Goal: Communication & Community: Connect with others

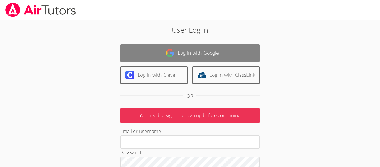
click at [179, 52] on link "Log in with Google" at bounding box center [190, 53] width 139 height 18
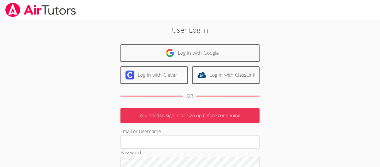
click at [207, 64] on div "Log in with Google Log in with Clever Log in with ClassLink OR" at bounding box center [190, 73] width 139 height 59
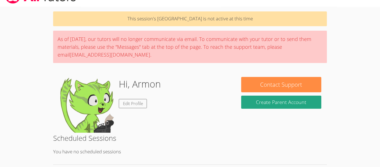
scroll to position [13, 0]
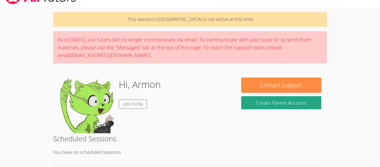
click at [172, 117] on div "Hi, Armon Edit Profile" at bounding box center [145, 105] width 172 height 56
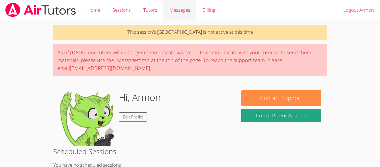
click at [176, 9] on span "Messages" at bounding box center [180, 10] width 21 height 6
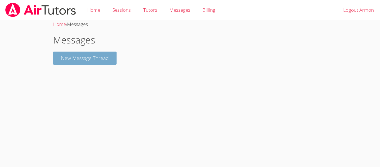
click at [90, 57] on button "New Message Thread" at bounding box center [85, 58] width 64 height 13
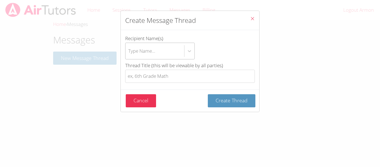
click at [141, 53] on div "Type Name..." at bounding box center [141, 51] width 27 height 8
click at [129, 53] on input "Recipient Name(s) Type Name..." at bounding box center [128, 51] width 1 height 13
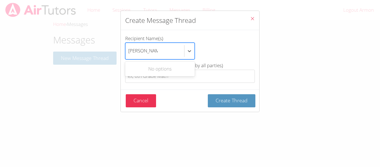
type input "[PERSON_NAME]"
click at [254, 19] on icon "Close" at bounding box center [252, 18] width 5 height 5
